Goal: Information Seeking & Learning: Learn about a topic

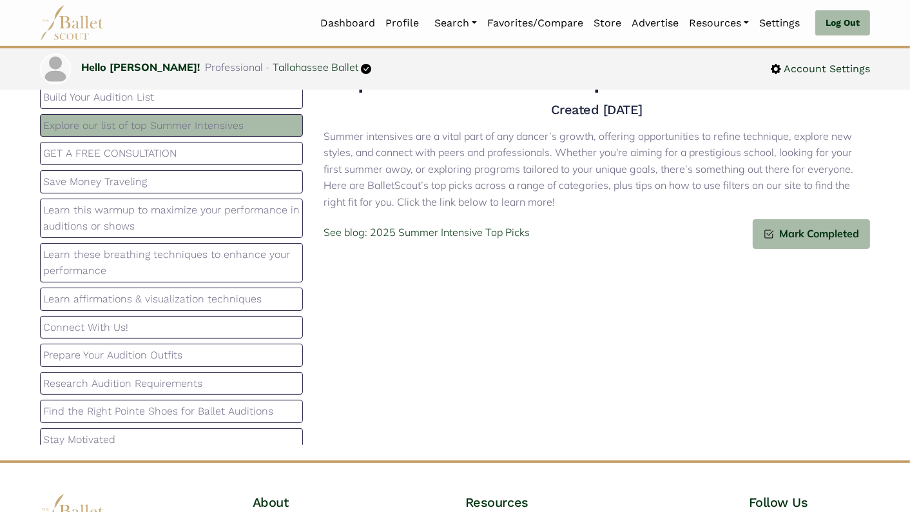
scroll to position [160, 0]
click at [186, 375] on p "Research Audition Requirements" at bounding box center [171, 383] width 256 height 17
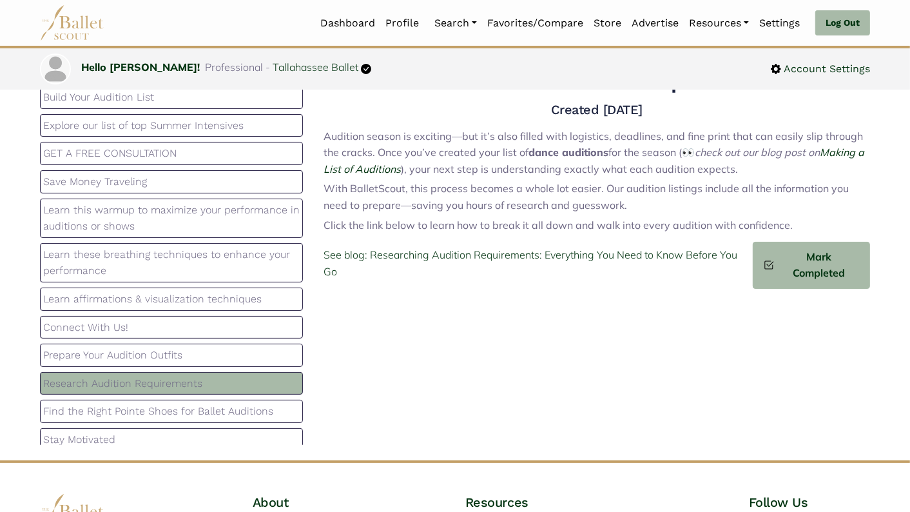
click at [191, 403] on p "Find the Right Pointe Shoes for Ballet Auditions" at bounding box center [171, 411] width 256 height 17
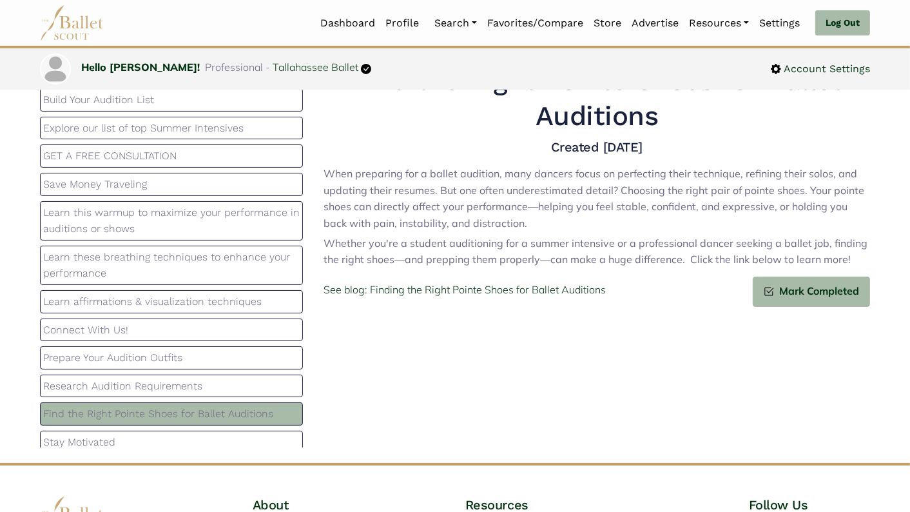
scroll to position [76, 0]
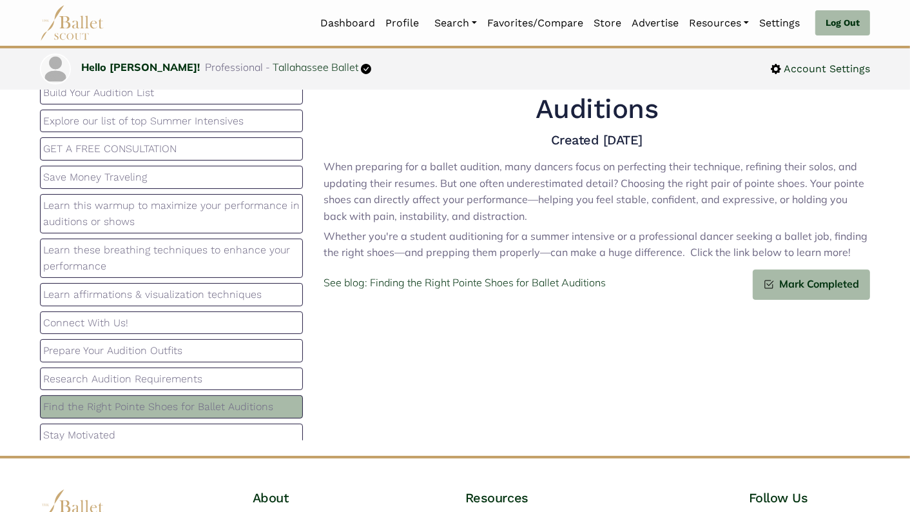
click at [177, 427] on p "Stay Motivated" at bounding box center [171, 435] width 256 height 17
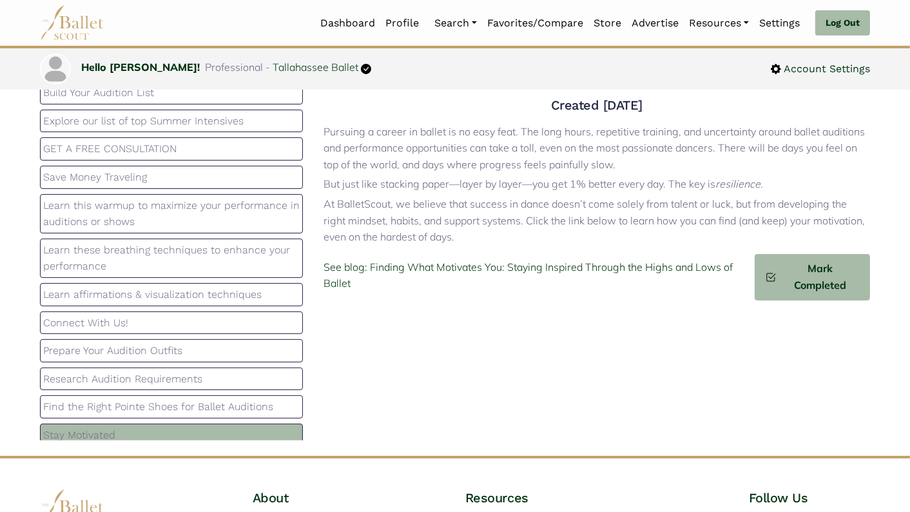
click at [184, 398] on p "Find the Right Pointe Shoes for Ballet Auditions" at bounding box center [171, 406] width 256 height 17
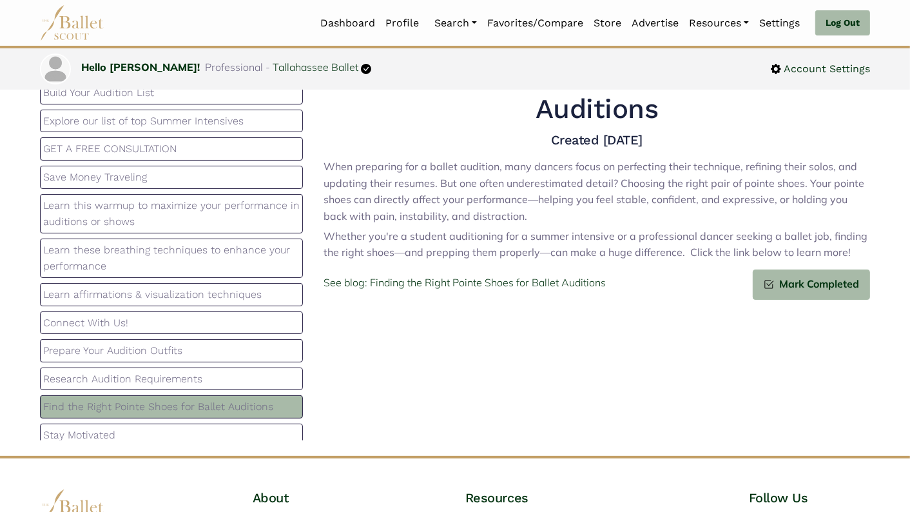
click at [185, 374] on p "Research Audition Requirements" at bounding box center [171, 378] width 256 height 17
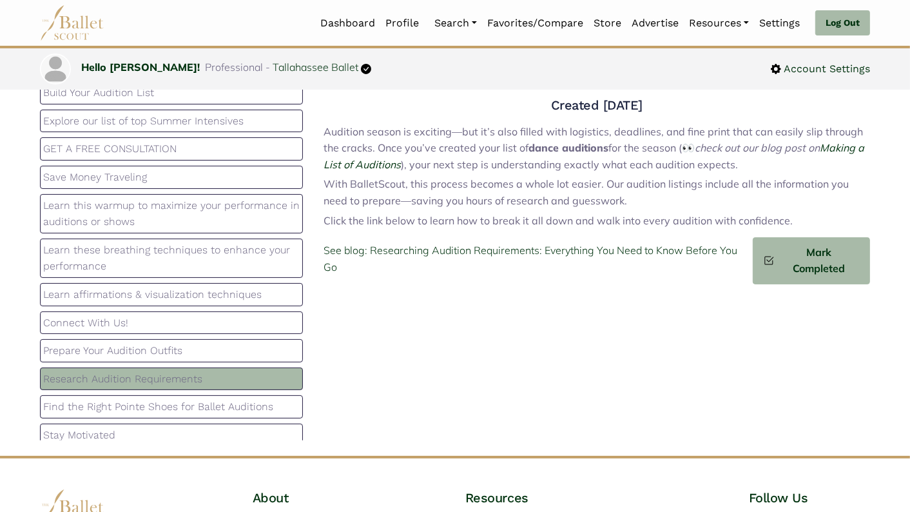
click at [189, 342] on p "Prepare Your Audition Outfits" at bounding box center [171, 350] width 256 height 17
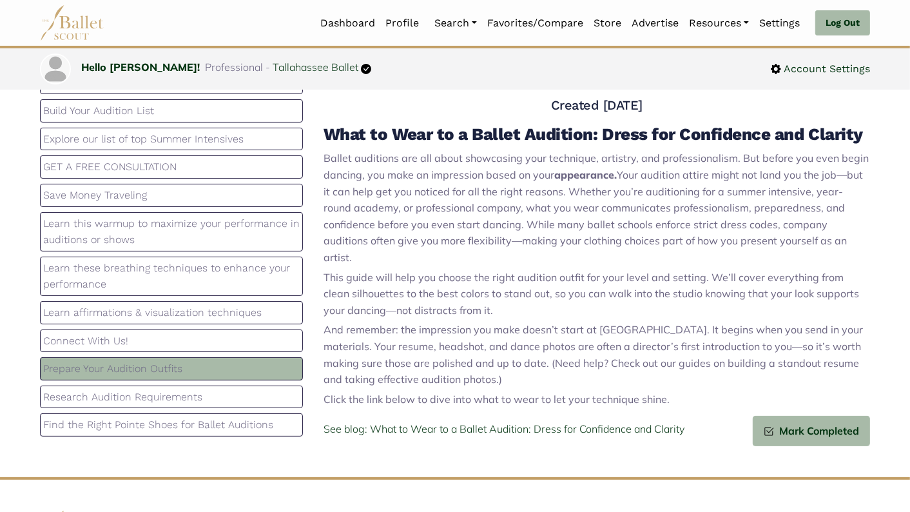
scroll to position [140, 0]
click at [240, 191] on p "Save Money Traveling" at bounding box center [171, 196] width 256 height 17
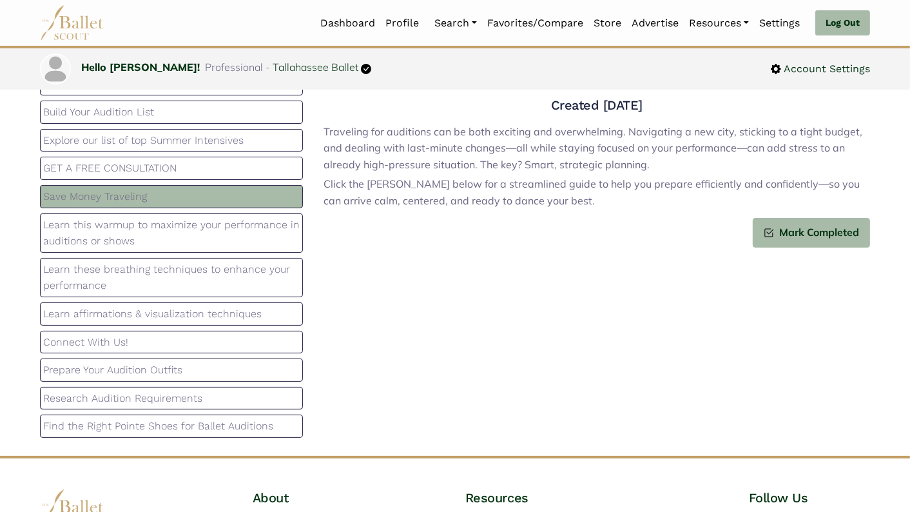
click at [388, 184] on span "Click the [PERSON_NAME] below for a streamlined guide to help you prepare effic…" at bounding box center [591, 192] width 536 height 30
click at [405, 211] on div "Traveling for auditions can be both exciting and overwhelming. Navigating a new…" at bounding box center [596, 168] width 546 height 99
click at [217, 188] on p "Save Money Traveling" at bounding box center [171, 196] width 256 height 17
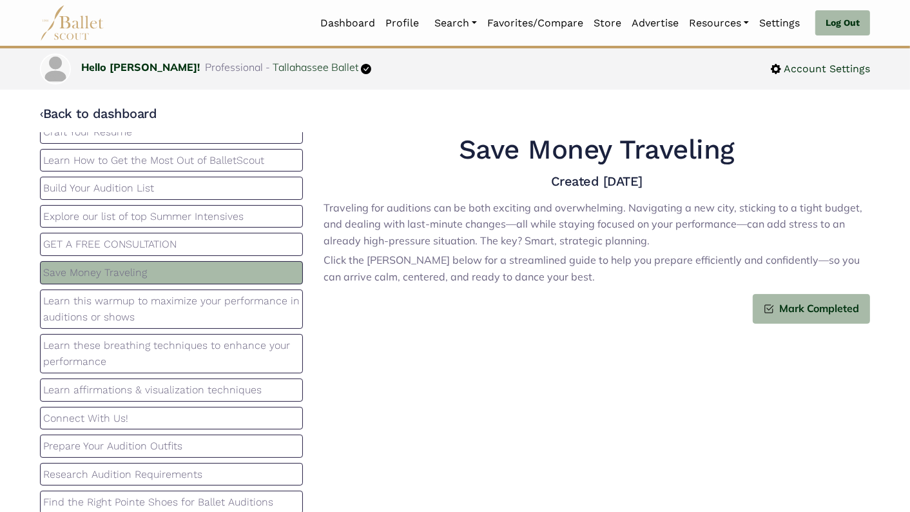
click at [561, 180] on h4 "Created 2025-09-03" at bounding box center [596, 181] width 546 height 17
click at [506, 291] on div "Traveling for auditions can be both exciting and overwhelming. Navigating a new…" at bounding box center [596, 244] width 546 height 99
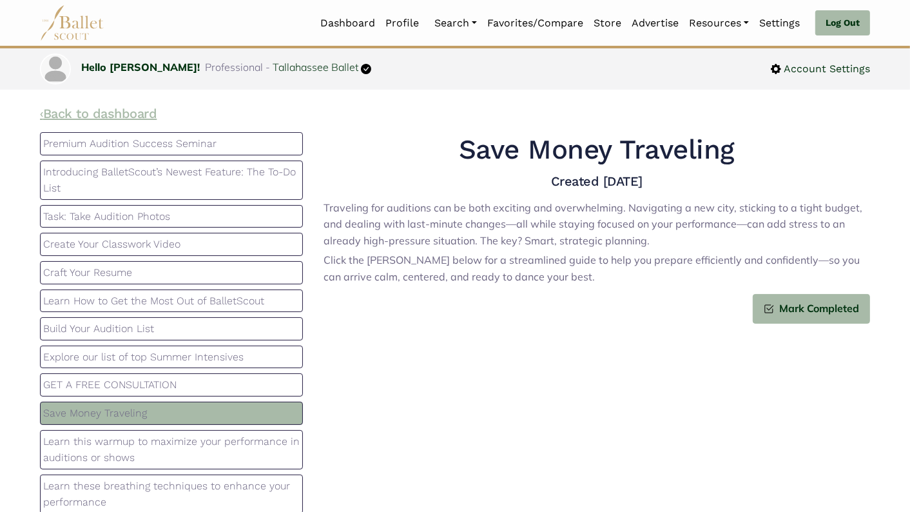
click at [49, 112] on link "‹ Back to dashboard" at bounding box center [98, 113] width 117 height 15
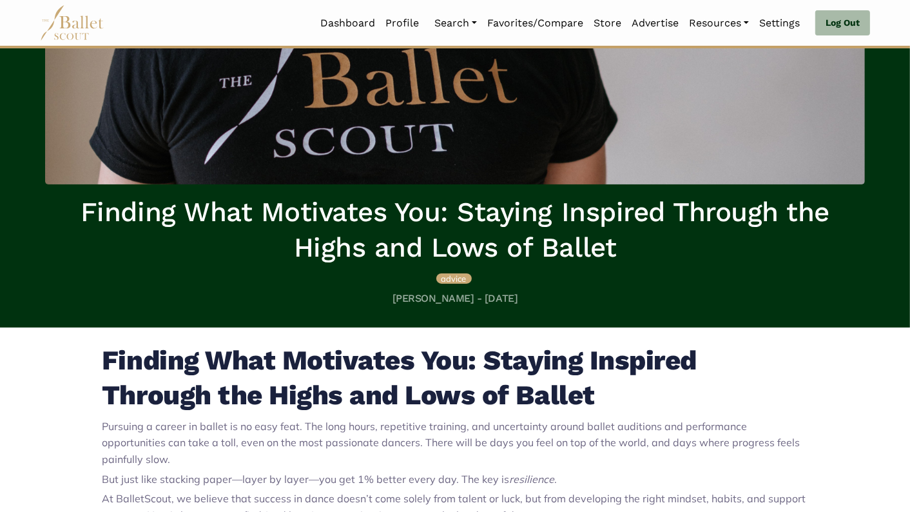
scroll to position [181, 0]
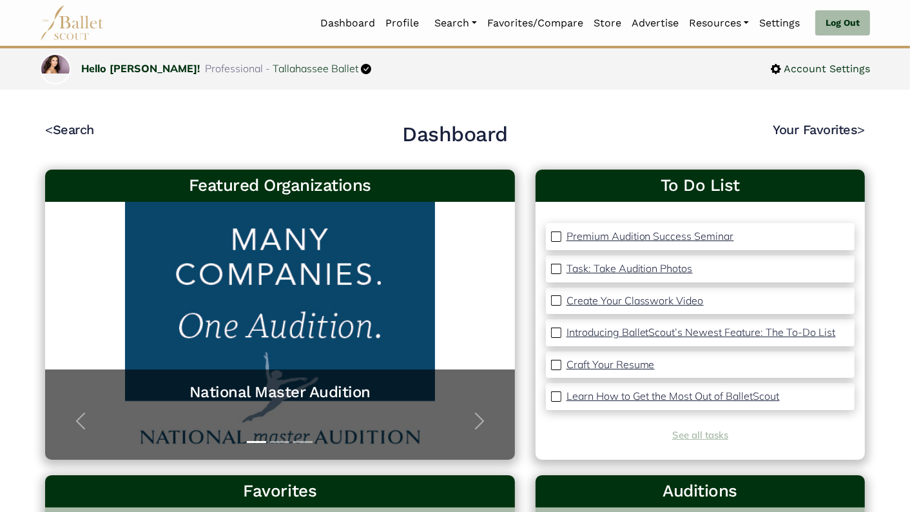
click at [712, 436] on link "See all tasks" at bounding box center [700, 434] width 56 height 12
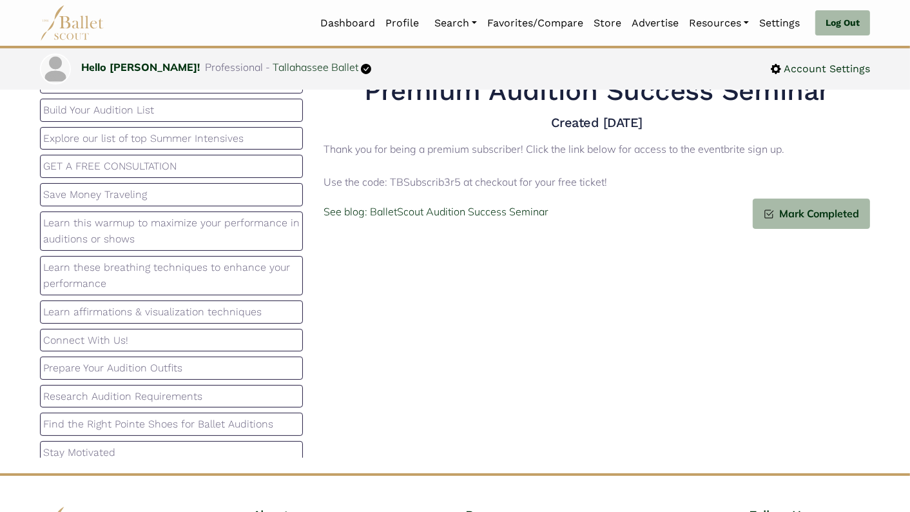
scroll to position [64, 0]
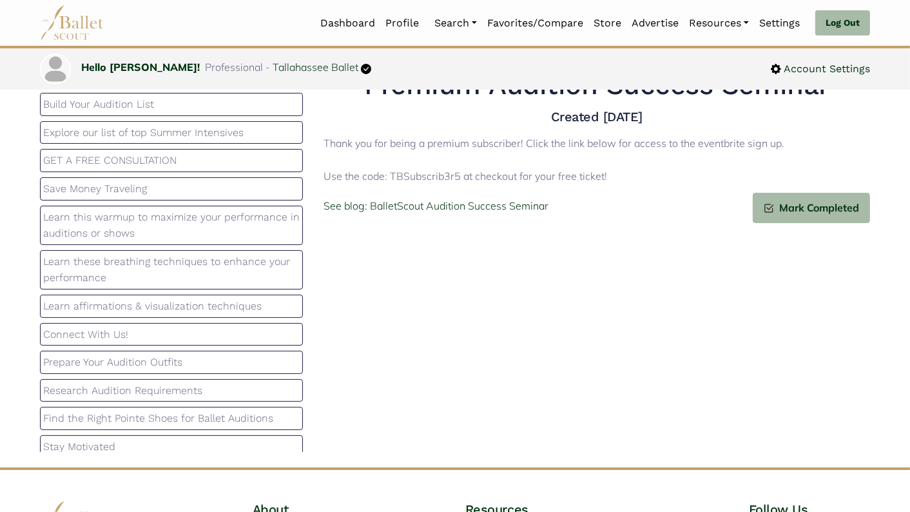
click at [216, 382] on p "Research Audition Requirements" at bounding box center [171, 390] width 256 height 17
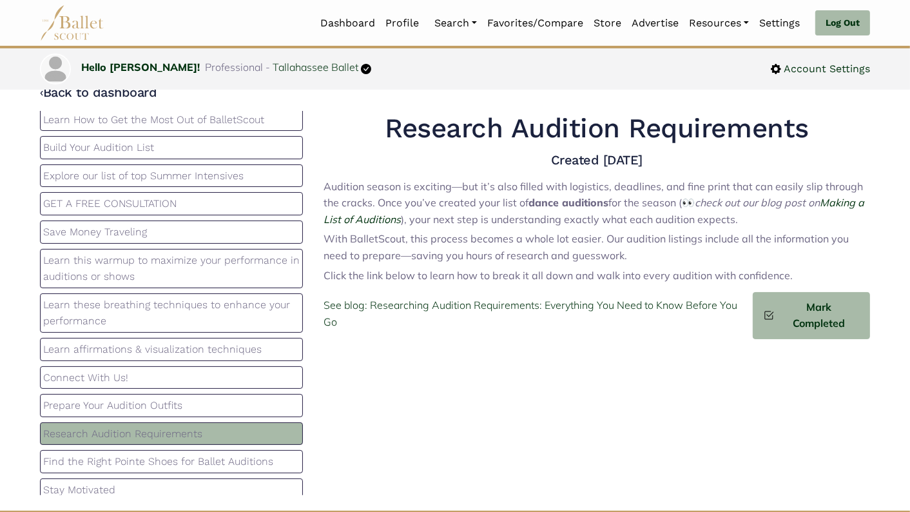
scroll to position [15, 0]
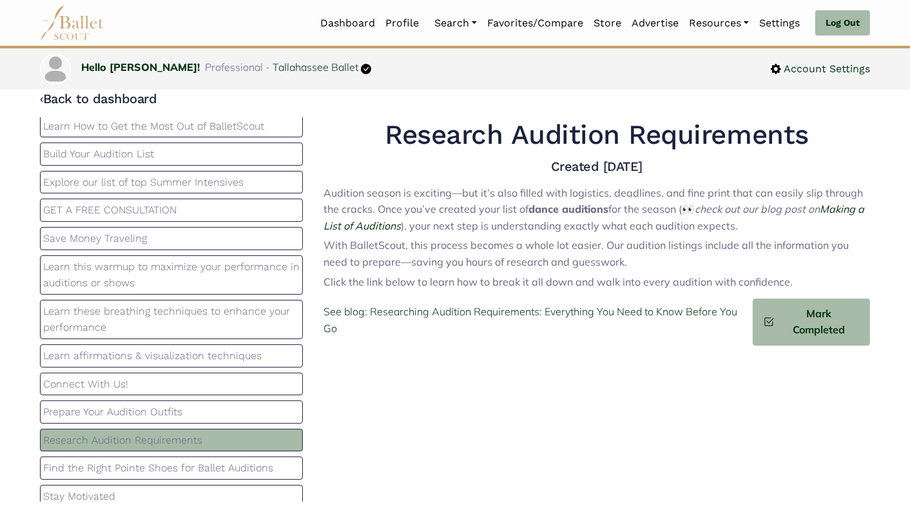
click at [236, 231] on p "Save Money Traveling" at bounding box center [171, 238] width 256 height 17
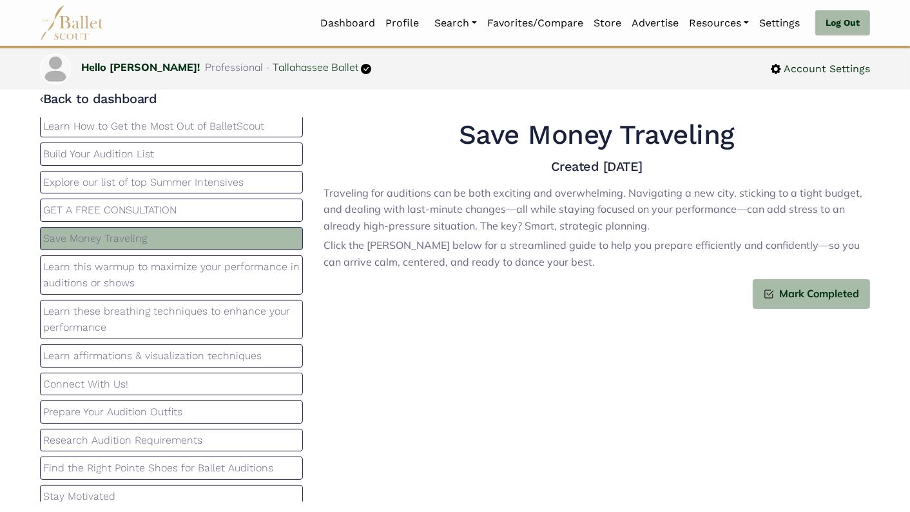
click at [579, 170] on h4 "Created 2025-09-03" at bounding box center [596, 166] width 546 height 17
click at [541, 237] on p "Click the linke below for a streamlined guide to help you prepare efficiently a…" at bounding box center [596, 253] width 546 height 33
click at [532, 279] on div "Mark Completed" at bounding box center [596, 294] width 546 height 30
click at [529, 296] on div "Mark Completed" at bounding box center [596, 294] width 546 height 30
click at [594, 164] on h4 "Created 2025-09-03" at bounding box center [596, 166] width 546 height 17
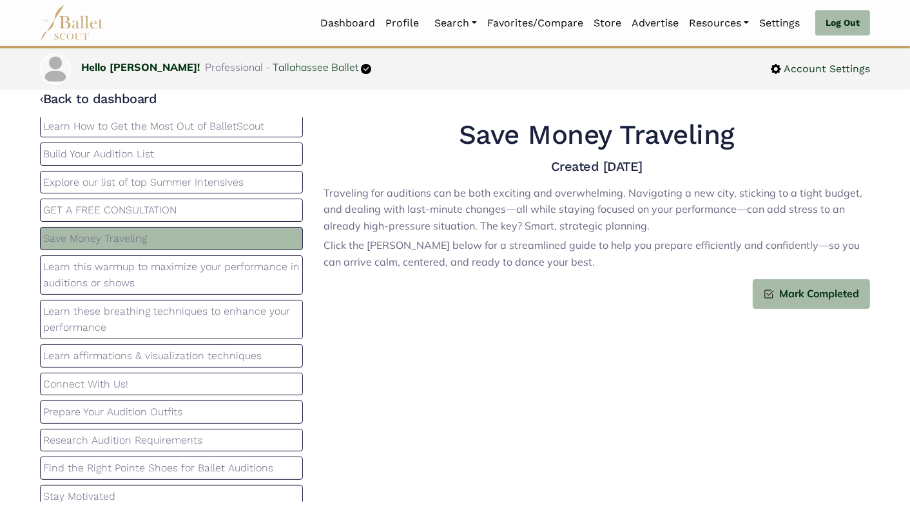
click at [447, 275] on div "Traveling for auditions can be both exciting and overwhelming. Navigating a new…" at bounding box center [596, 229] width 546 height 99
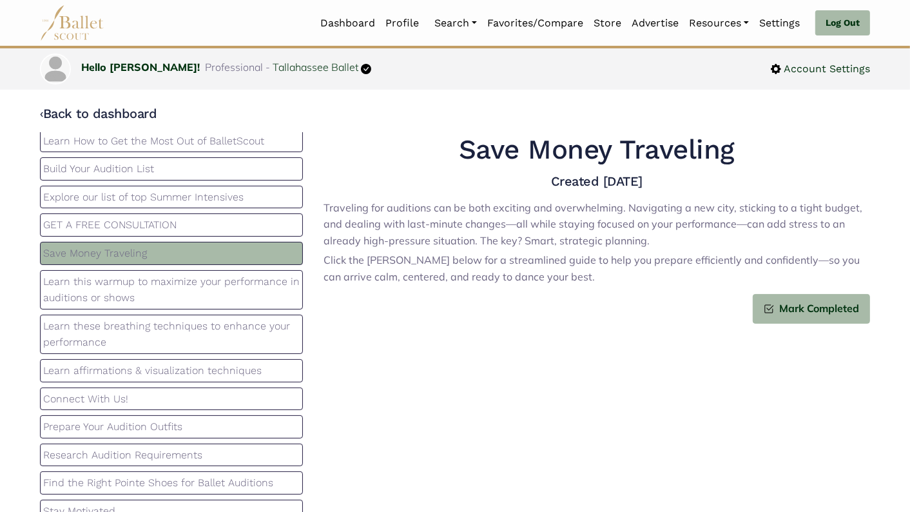
scroll to position [0, 0]
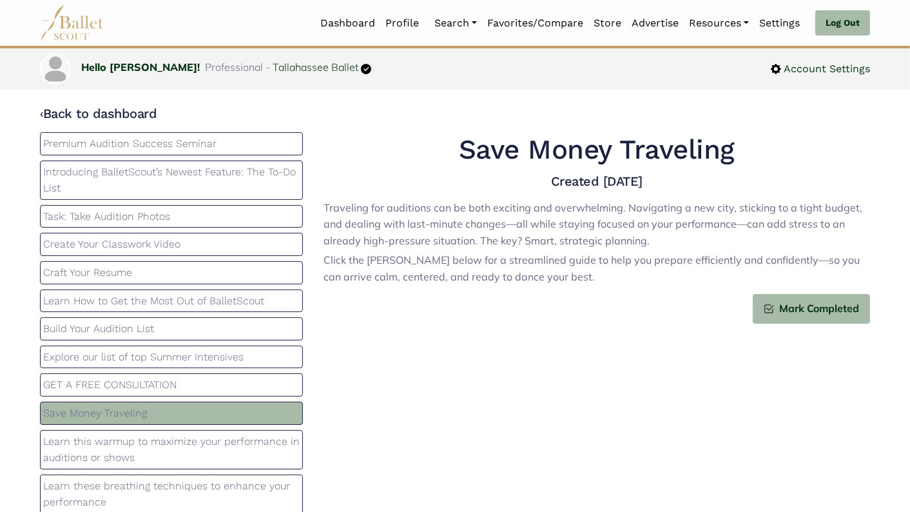
click at [455, 340] on div "Save Money Traveling Created 2025-09-03 Traveling for auditions can be both exc…" at bounding box center [596, 324] width 567 height 384
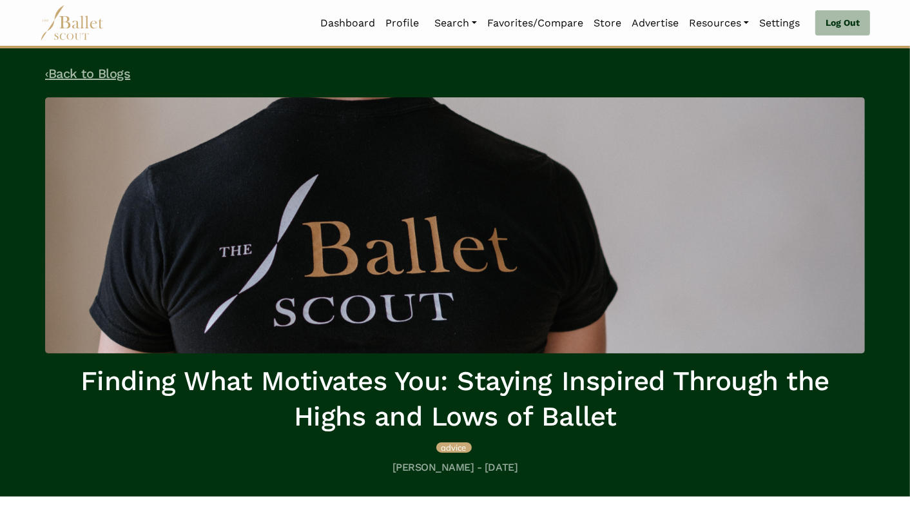
click at [59, 73] on link "‹ Back to Blogs" at bounding box center [87, 73] width 85 height 15
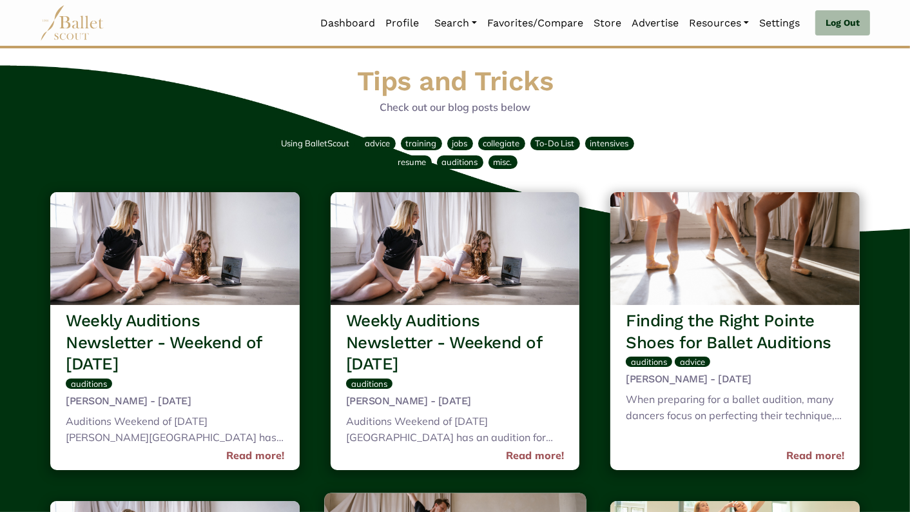
scroll to position [197, 0]
